Goal: Information Seeking & Learning: Learn about a topic

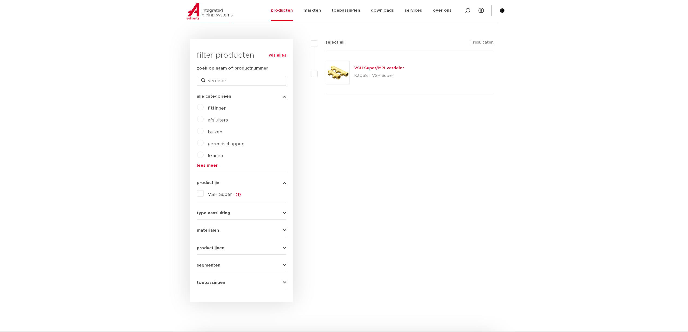
scroll to position [108, 0]
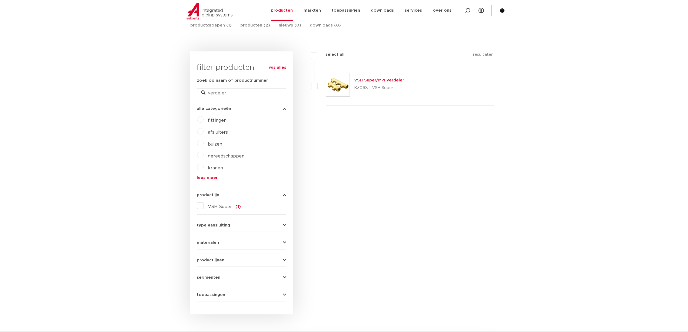
click at [277, 258] on button "productlijnen" at bounding box center [241, 260] width 89 height 4
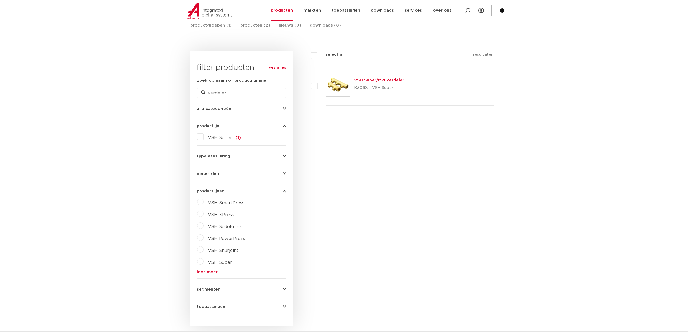
click at [283, 289] on icon "button" at bounding box center [285, 289] width 4 height 4
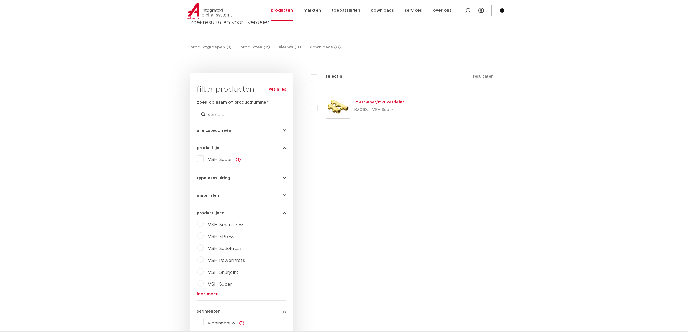
scroll to position [81, 0]
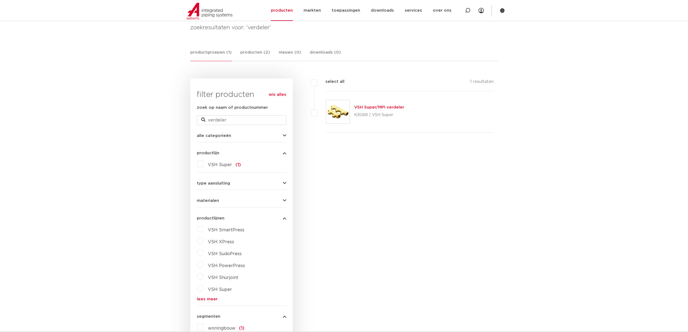
click at [394, 108] on link "VSH Super/MPI verdeler" at bounding box center [379, 107] width 50 height 4
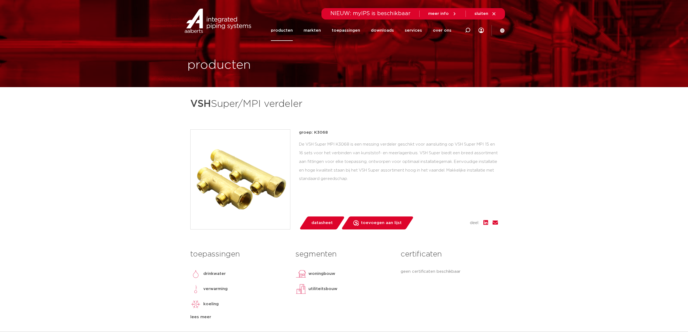
click at [289, 29] on link "producten" at bounding box center [282, 30] width 22 height 21
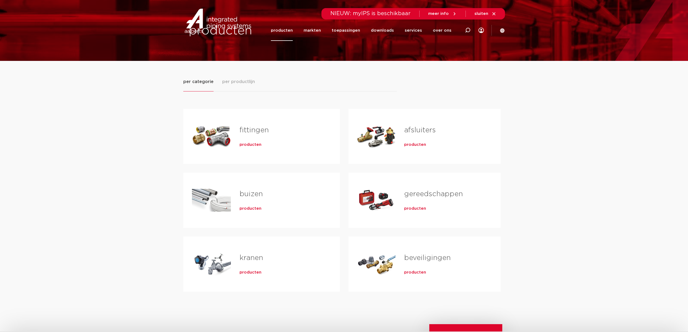
scroll to position [27, 0]
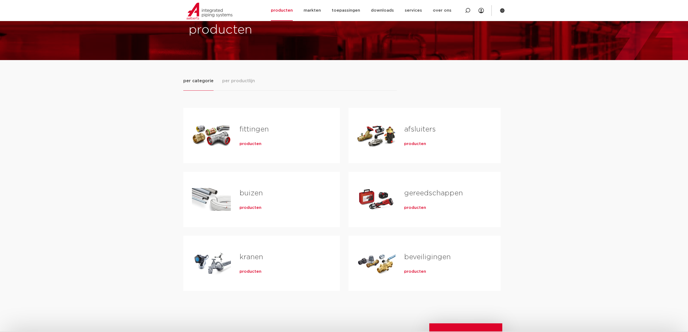
click at [418, 137] on h2 "afsluiters" at bounding box center [443, 130] width 79 height 12
click at [408, 142] on span "producten" at bounding box center [415, 143] width 22 height 5
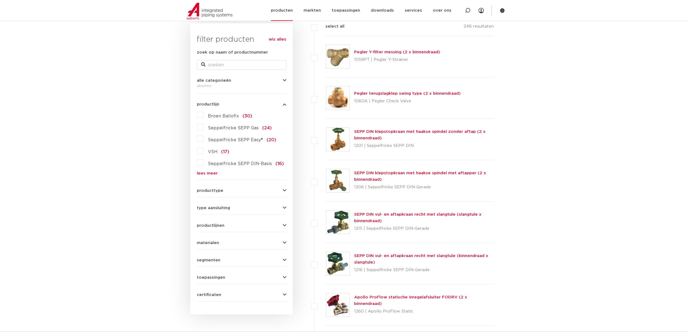
click at [287, 10] on link "producten" at bounding box center [282, 10] width 22 height 21
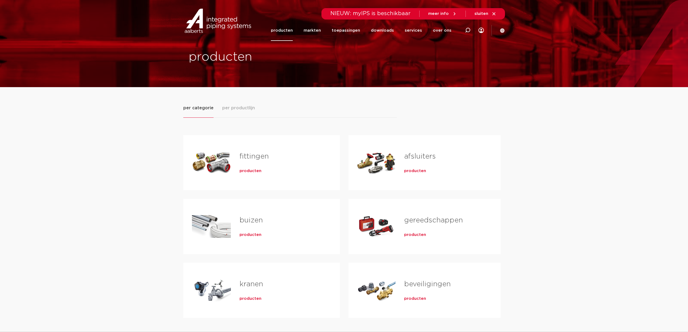
click at [248, 156] on link "fittingen" at bounding box center [253, 156] width 29 height 7
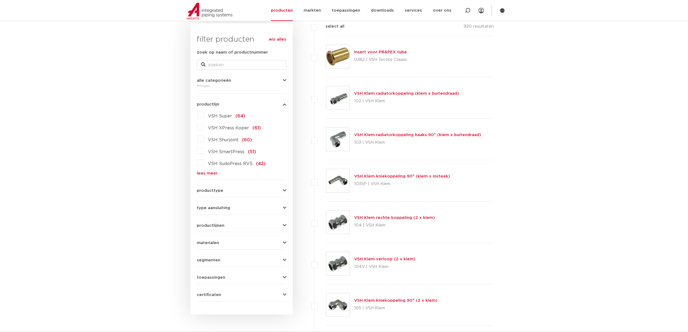
click at [205, 172] on link "lees meer" at bounding box center [241, 173] width 89 height 4
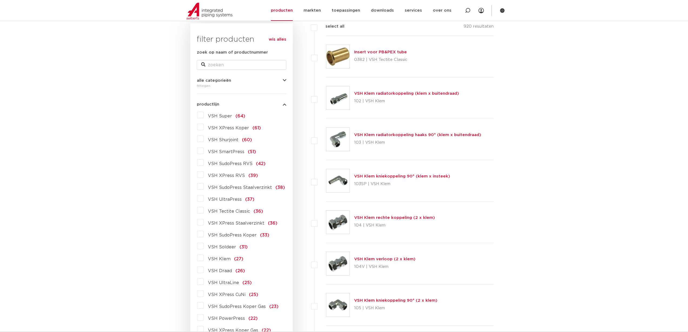
click at [204, 175] on label "VSH XPress RVS (39)" at bounding box center [231, 174] width 54 height 9
click at [0, 0] on input "VSH XPress RVS (39)" at bounding box center [0, 0] width 0 height 0
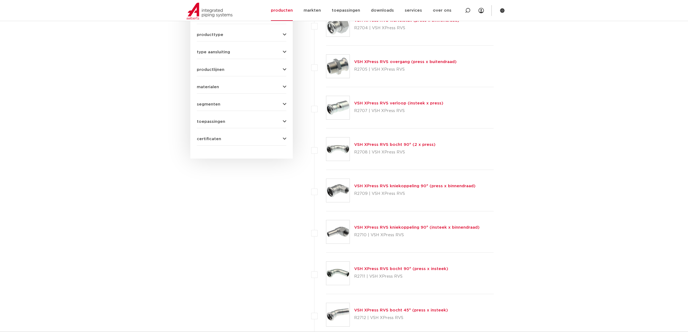
scroll to position [135, 0]
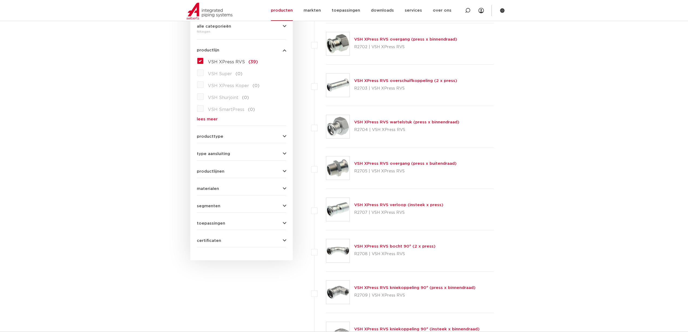
click at [256, 208] on button "segmenten" at bounding box center [241, 206] width 89 height 4
click at [204, 241] on label "scheepsbouw (34)" at bounding box center [227, 240] width 47 height 9
click at [0, 0] on input "scheepsbouw (34)" at bounding box center [0, 0] width 0 height 0
click at [277, 187] on button "materialen" at bounding box center [241, 189] width 89 height 4
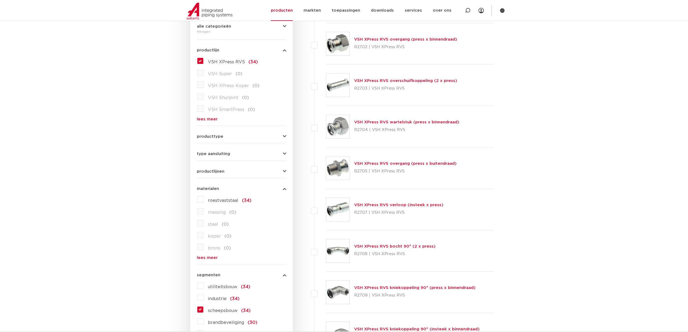
click at [277, 187] on button "materialen" at bounding box center [241, 189] width 89 height 4
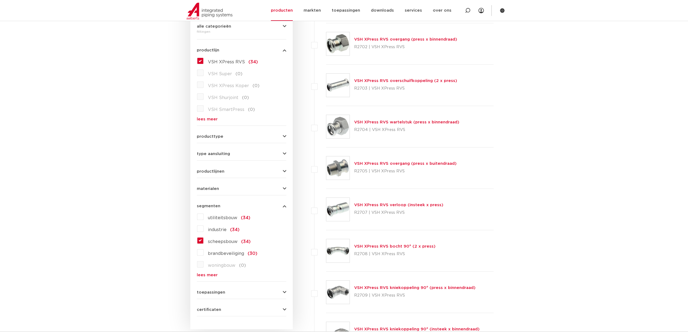
click at [265, 170] on button "productlijnen" at bounding box center [241, 171] width 89 height 4
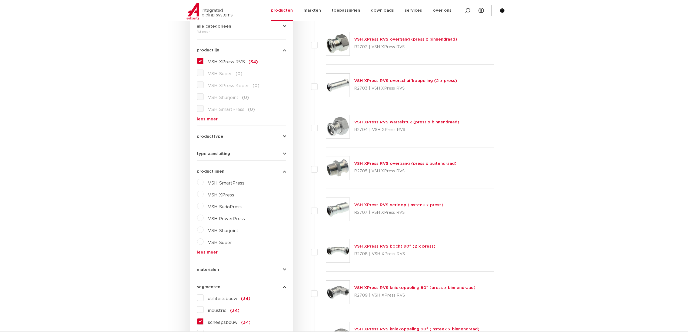
click at [265, 170] on button "productlijnen" at bounding box center [241, 171] width 89 height 4
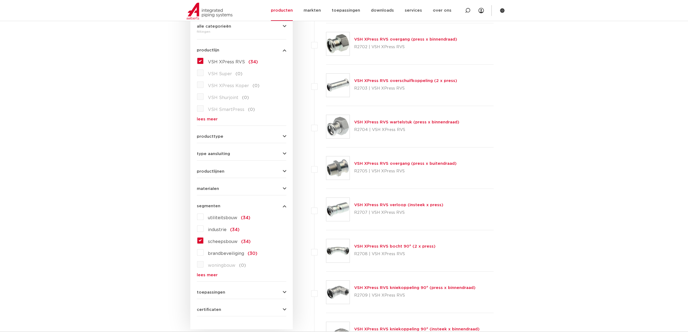
click at [275, 140] on form "zoek op naam of productnummer alle categorieën fittingen fittingen afsluiters b…" at bounding box center [241, 155] width 89 height 321
click at [279, 136] on button "producttype" at bounding box center [241, 136] width 89 height 4
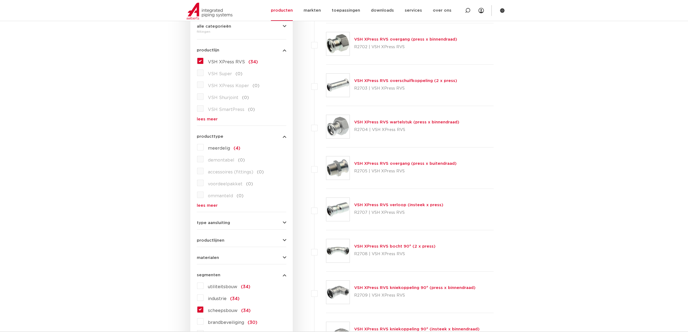
click at [211, 207] on link "lees meer" at bounding box center [241, 205] width 89 height 4
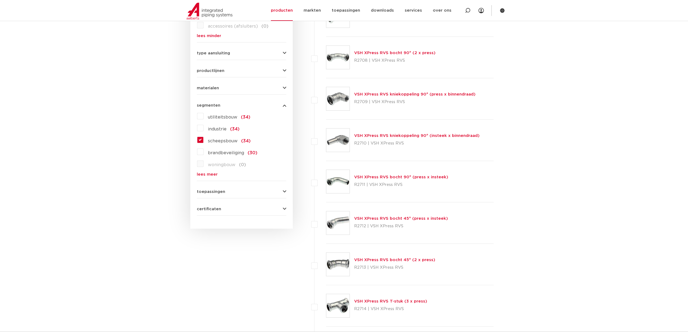
scroll to position [324, 0]
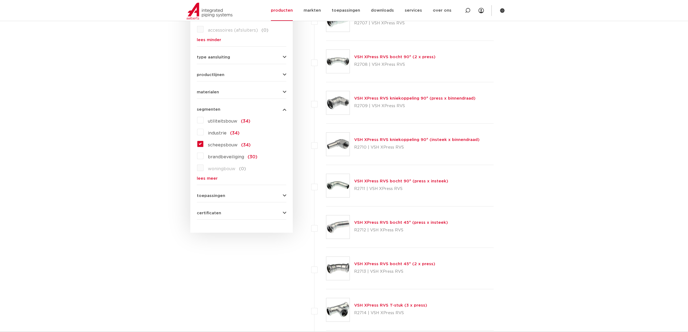
click at [281, 195] on button "toepassingen" at bounding box center [241, 196] width 89 height 4
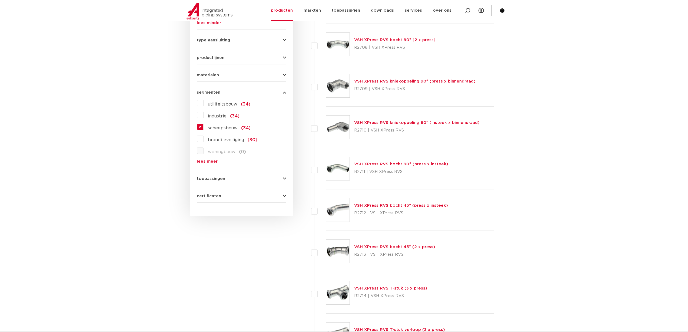
scroll to position [222, 0]
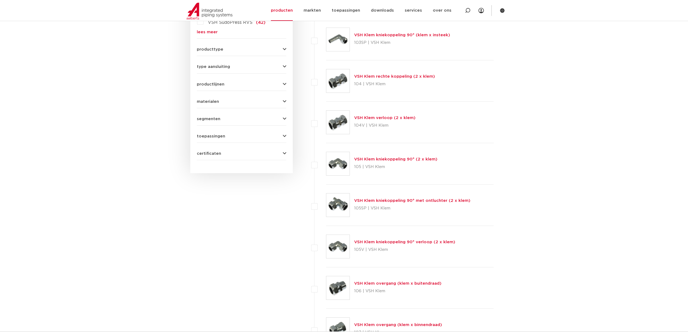
scroll to position [222, 0]
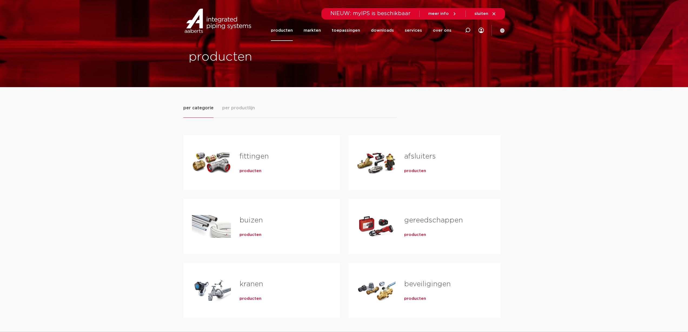
click at [415, 170] on span "producten" at bounding box center [415, 170] width 22 height 5
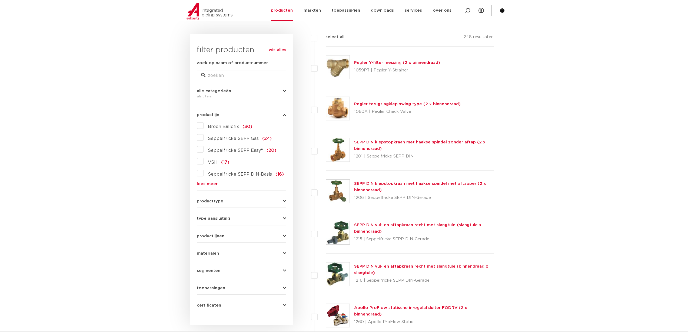
scroll to position [60, 0]
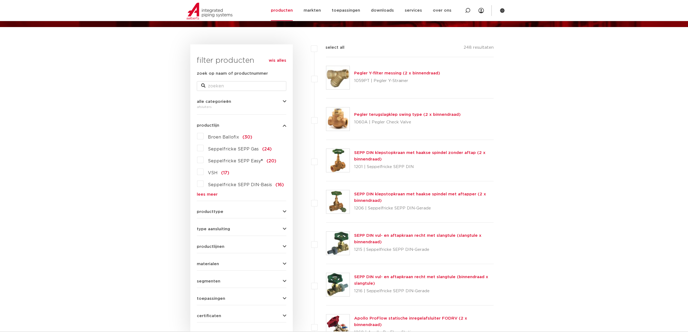
click at [213, 192] on link "lees meer" at bounding box center [241, 194] width 89 height 4
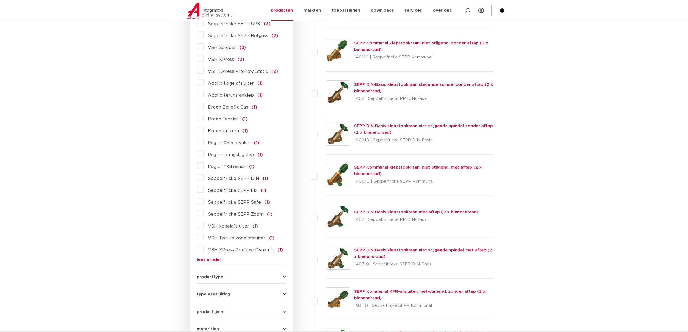
scroll to position [541, 0]
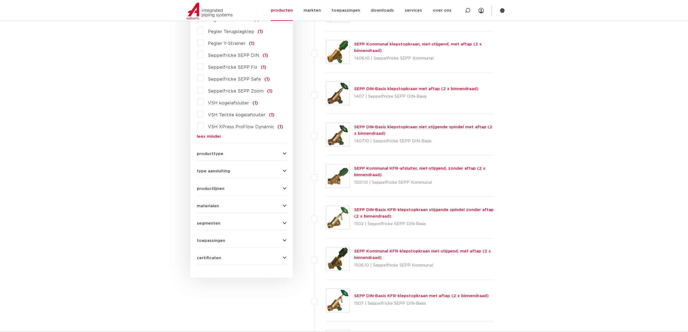
click at [244, 147] on div "producttype kogelafsluiter (123) accessoires (afsluiters) (68) klepstopkranen (…" at bounding box center [241, 151] width 89 height 8
click at [271, 152] on button "producttype" at bounding box center [241, 154] width 89 height 4
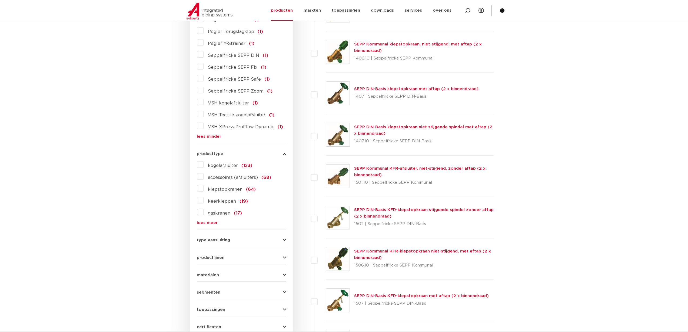
click at [211, 221] on link "lees meer" at bounding box center [241, 223] width 89 height 4
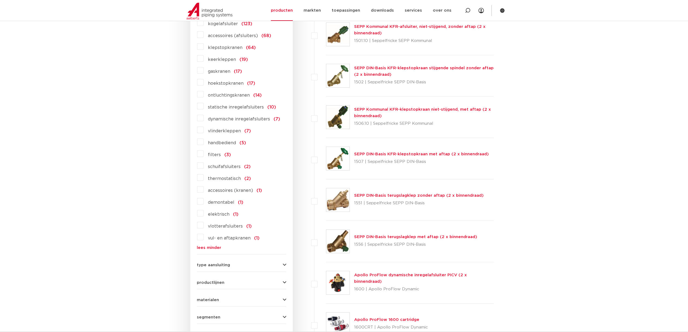
scroll to position [676, 0]
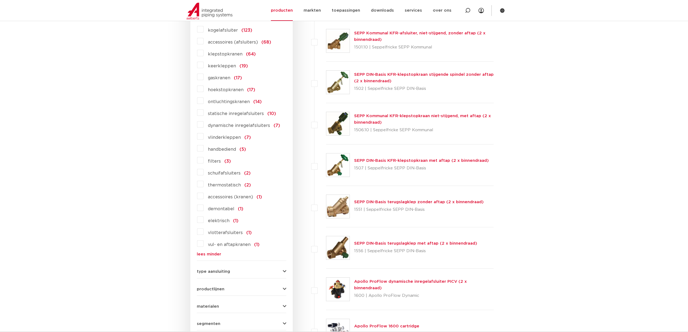
click at [204, 120] on label "dynamische inregelafsluiters (7)" at bounding box center [242, 124] width 76 height 9
click at [0, 0] on input "dynamische inregelafsluiters (7)" at bounding box center [0, 0] width 0 height 0
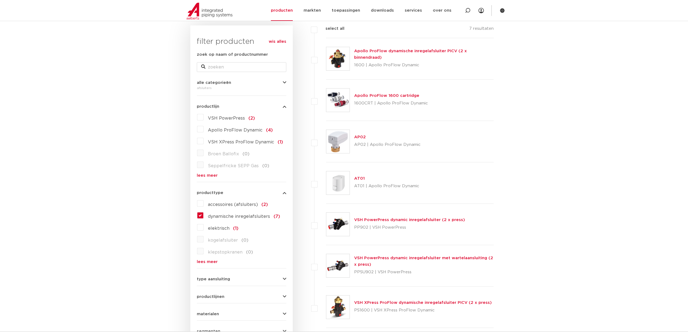
scroll to position [79, 0]
click at [361, 94] on link "Apollo ProFlow 1600 cartridge" at bounding box center [386, 96] width 65 height 4
